Goal: Find contact information: Find contact information

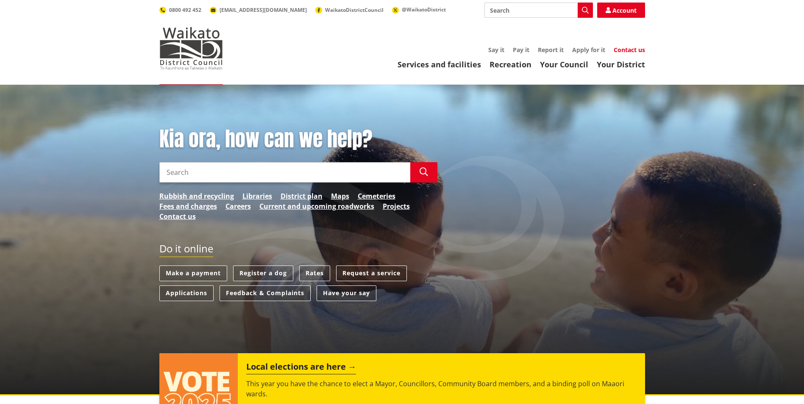
click at [619, 51] on link "Contact us" at bounding box center [629, 50] width 31 height 8
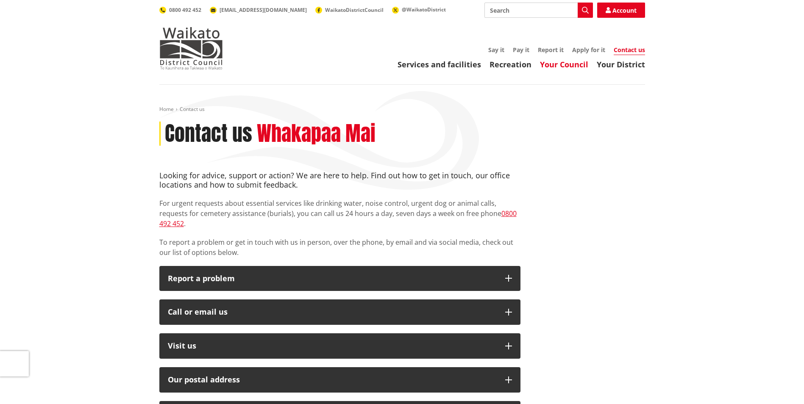
click at [568, 66] on link "Your Council" at bounding box center [564, 64] width 48 height 10
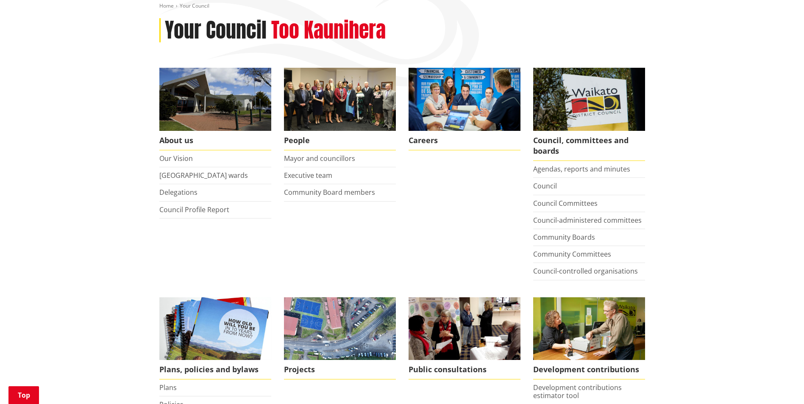
scroll to position [170, 0]
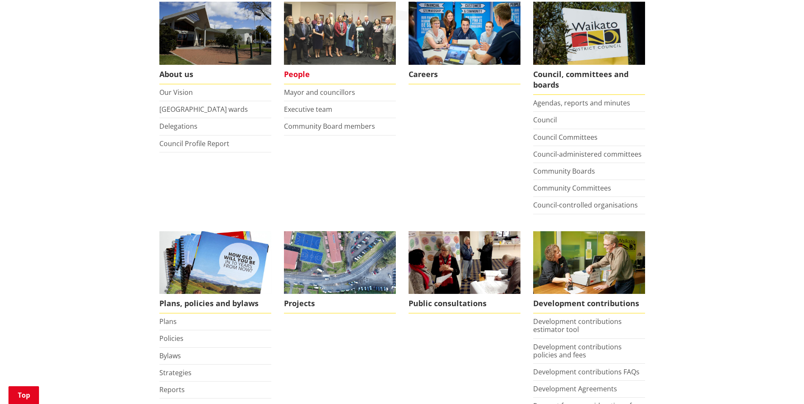
click at [352, 39] on img at bounding box center [340, 33] width 112 height 63
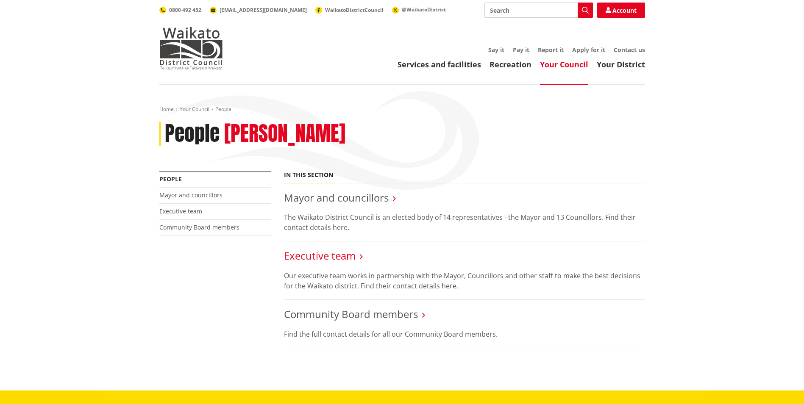
click at [317, 253] on link "Executive team" at bounding box center [320, 256] width 72 height 14
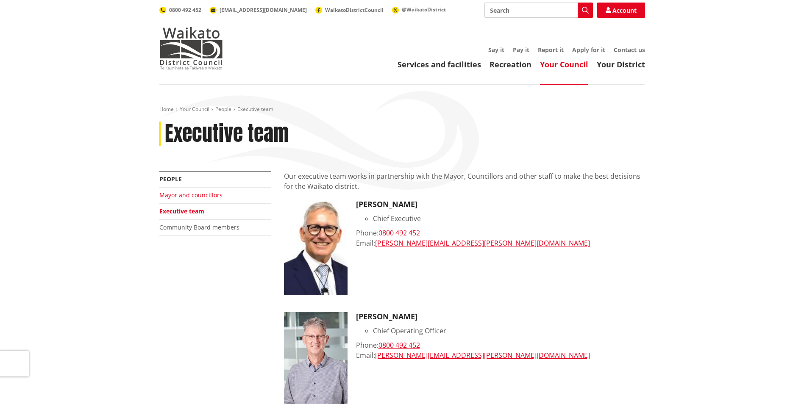
click at [190, 193] on link "Mayor and councillors" at bounding box center [190, 195] width 63 height 8
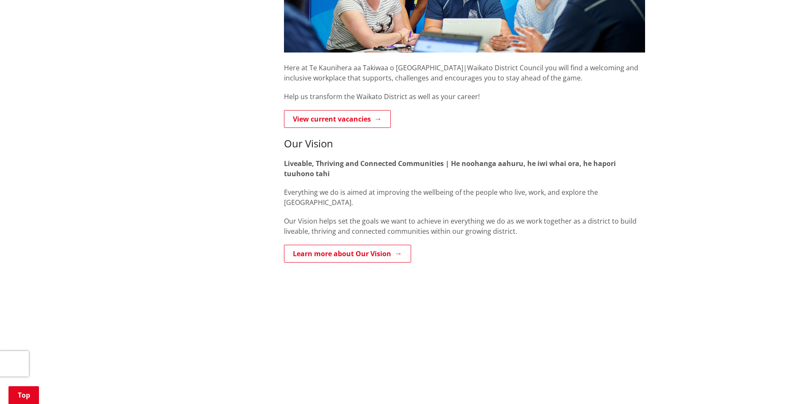
scroll to position [254, 0]
click at [306, 124] on link "View current vacancies" at bounding box center [337, 119] width 107 height 18
